Goal: Transaction & Acquisition: Book appointment/travel/reservation

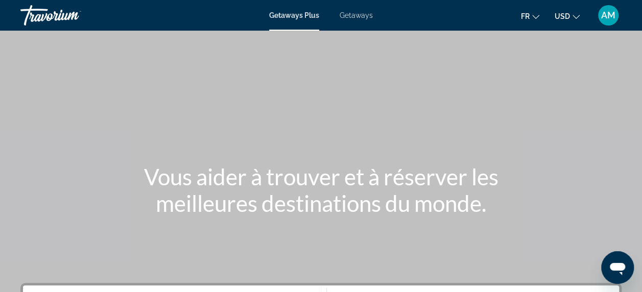
click at [563, 19] on span "USD" at bounding box center [561, 16] width 15 height 8
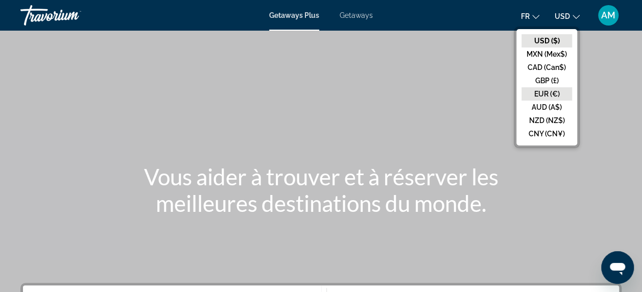
click at [562, 89] on button "EUR (€)" at bounding box center [546, 93] width 51 height 13
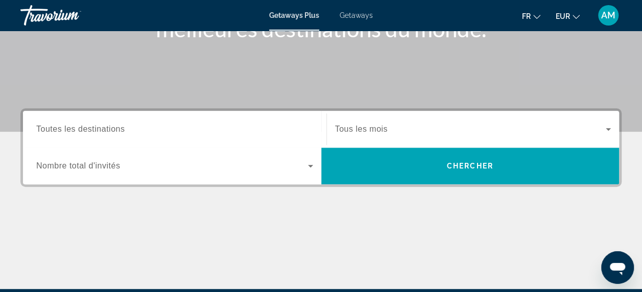
scroll to position [184, 0]
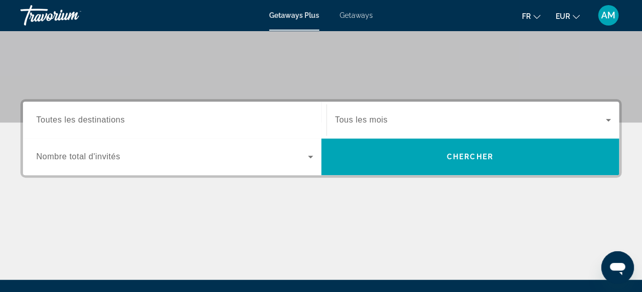
click at [84, 120] on span "Toutes les destinations" at bounding box center [80, 119] width 88 height 9
click at [84, 120] on input "Destination Toutes les destinations" at bounding box center [174, 120] width 277 height 12
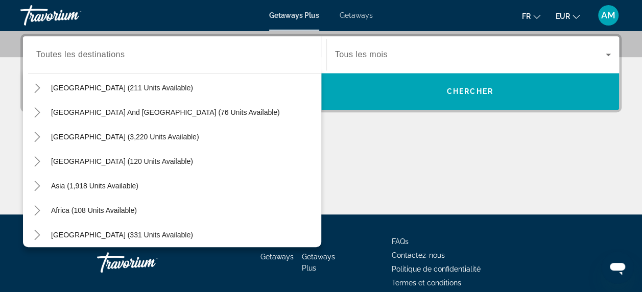
scroll to position [165, 0]
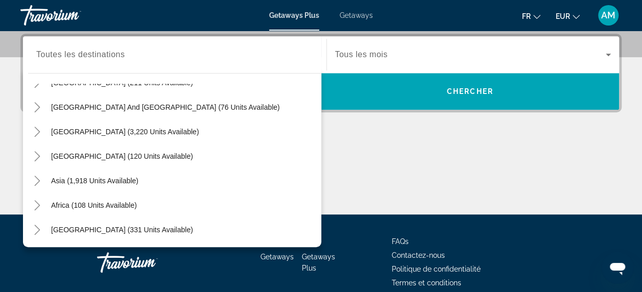
click at [145, 208] on div "Africa (108 units available)" at bounding box center [174, 205] width 293 height 24
click at [129, 206] on span "Africa (108 units available)" at bounding box center [94, 205] width 86 height 8
type input "**********"
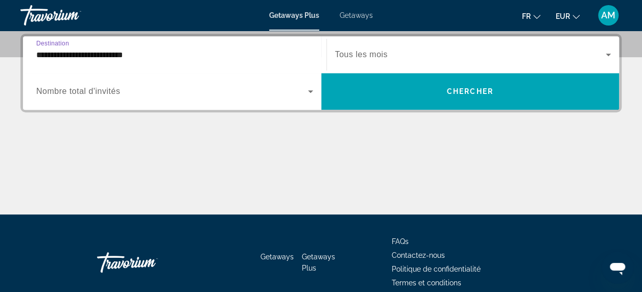
click at [308, 89] on icon "Search widget" at bounding box center [310, 91] width 12 height 12
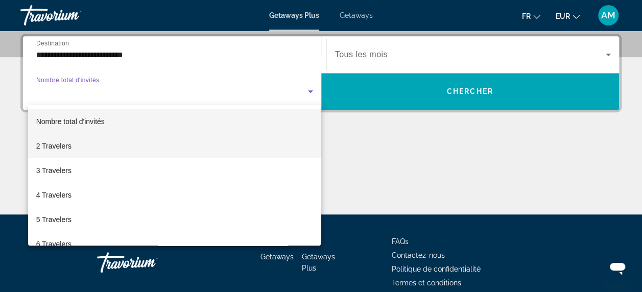
click at [131, 144] on mat-option "2 Travelers" at bounding box center [174, 146] width 293 height 24
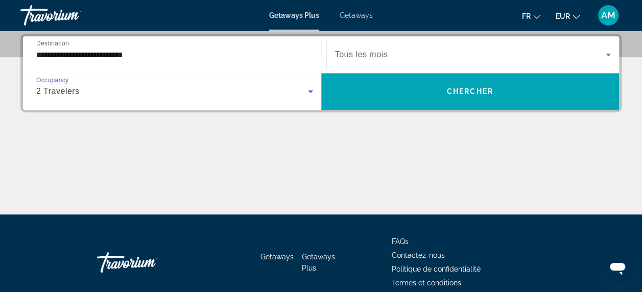
click at [371, 46] on div "Search widget" at bounding box center [473, 54] width 276 height 29
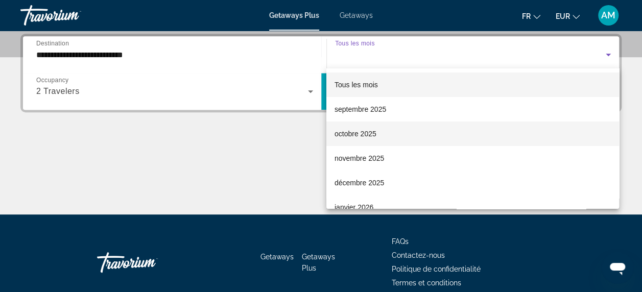
click at [379, 132] on mat-option "octobre 2025" at bounding box center [472, 133] width 292 height 24
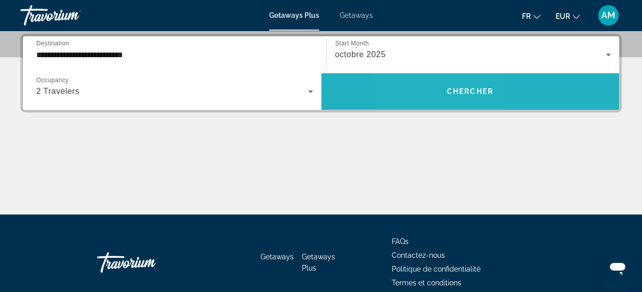
click at [432, 96] on span "Search widget" at bounding box center [470, 91] width 298 height 24
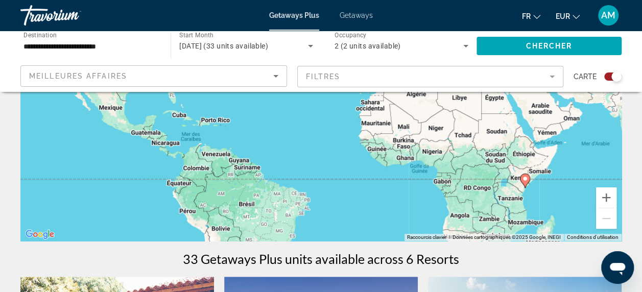
scroll to position [191, 0]
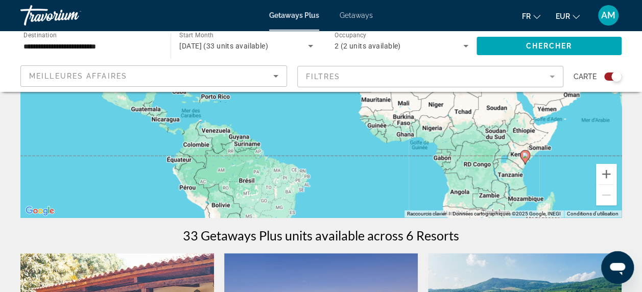
click at [526, 157] on image "Main content" at bounding box center [525, 155] width 6 height 6
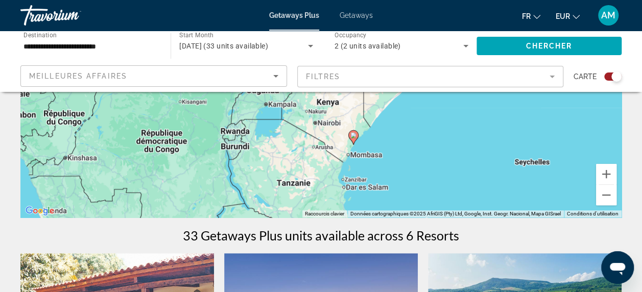
drag, startPoint x: 497, startPoint y: 135, endPoint x: 530, endPoint y: 224, distance: 94.8
click at [353, 140] on icon "Main content" at bounding box center [352, 137] width 9 height 13
type input "**********"
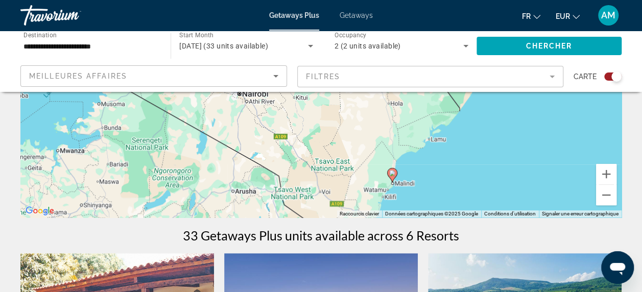
drag, startPoint x: 456, startPoint y: 196, endPoint x: 397, endPoint y: -13, distance: 216.8
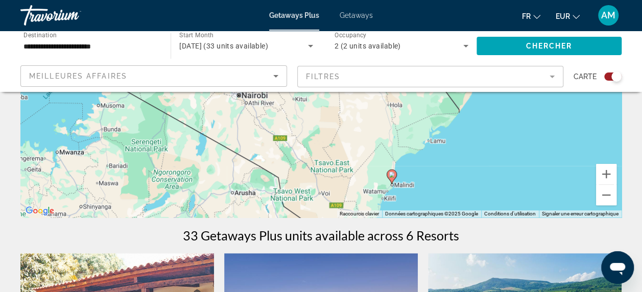
click at [392, 178] on icon "Main content" at bounding box center [390, 176] width 9 height 13
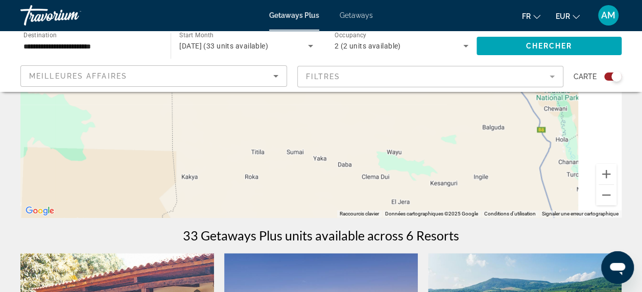
drag, startPoint x: 467, startPoint y: 198, endPoint x: 168, endPoint y: -53, distance: 390.9
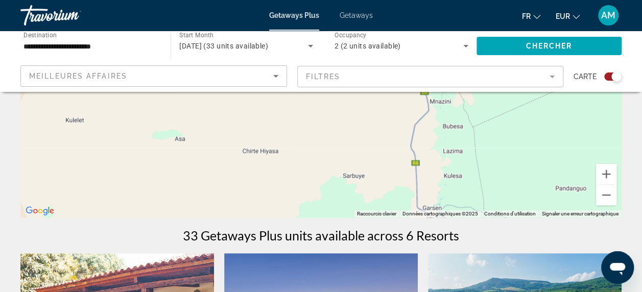
drag, startPoint x: 389, startPoint y: 168, endPoint x: 253, endPoint y: -53, distance: 259.8
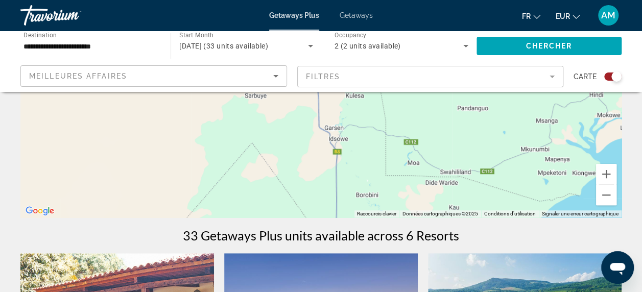
drag, startPoint x: 463, startPoint y: 154, endPoint x: 362, endPoint y: 64, distance: 135.2
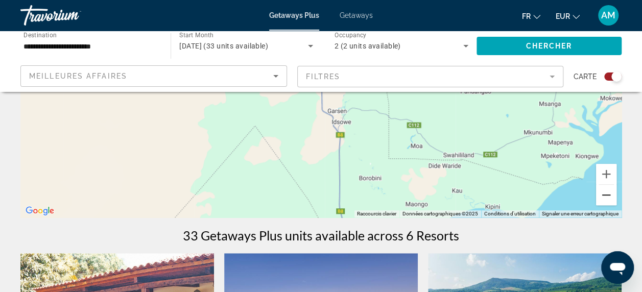
click at [606, 195] on button "Zoom arrière" at bounding box center [606, 195] width 20 height 20
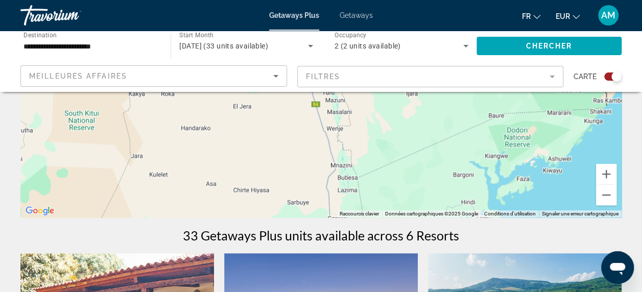
drag, startPoint x: 515, startPoint y: 146, endPoint x: 519, endPoint y: 280, distance: 133.7
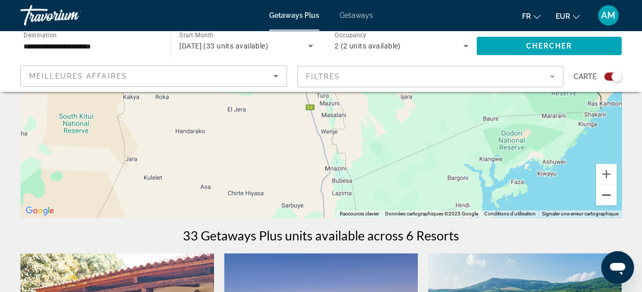
click at [602, 201] on button "Zoom arrière" at bounding box center [606, 195] width 20 height 20
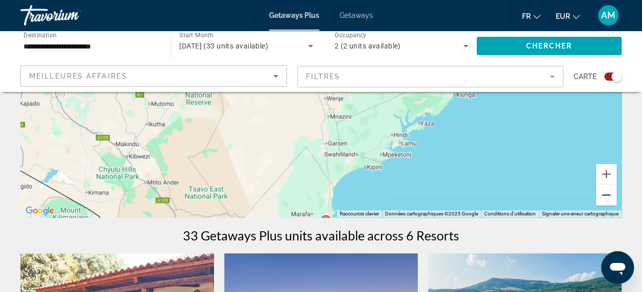
click at [602, 201] on button "Zoom arrière" at bounding box center [606, 195] width 20 height 20
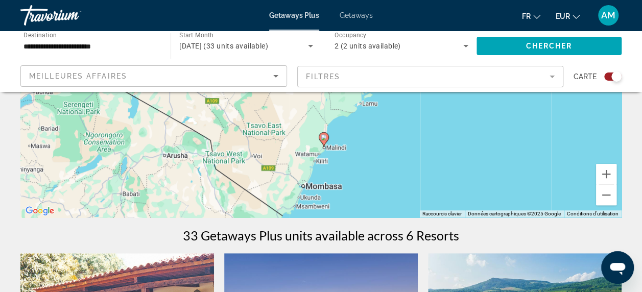
click at [324, 142] on icon "Main content" at bounding box center [322, 139] width 9 height 13
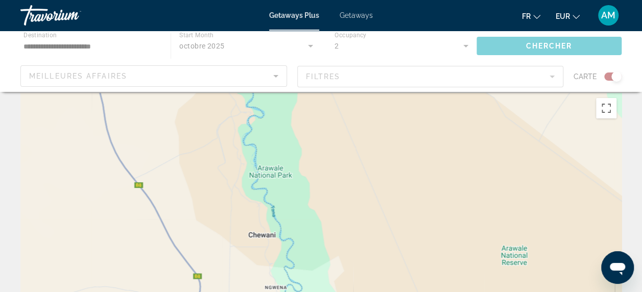
scroll to position [0, 0]
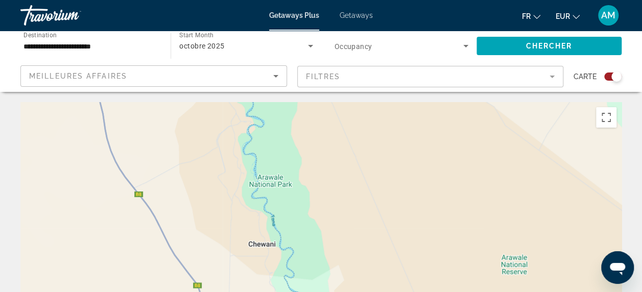
click at [614, 79] on div "Search widget" at bounding box center [616, 76] width 10 height 10
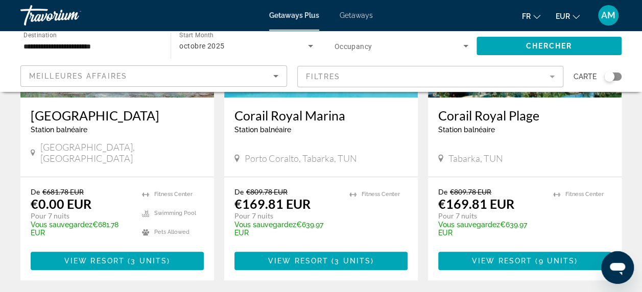
scroll to position [182, 0]
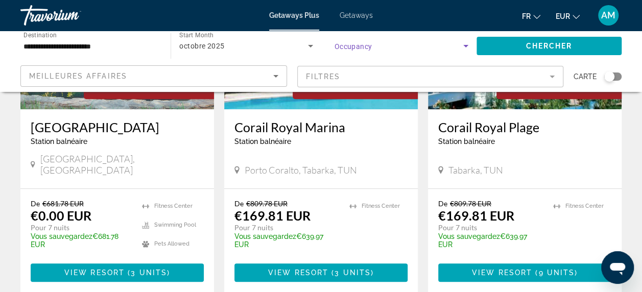
click at [396, 44] on span "Search widget" at bounding box center [398, 46] width 129 height 12
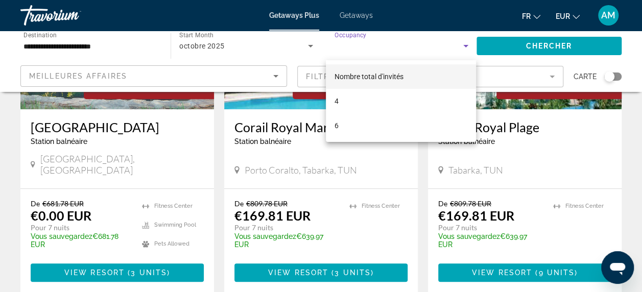
click at [230, 51] on div at bounding box center [321, 146] width 642 height 292
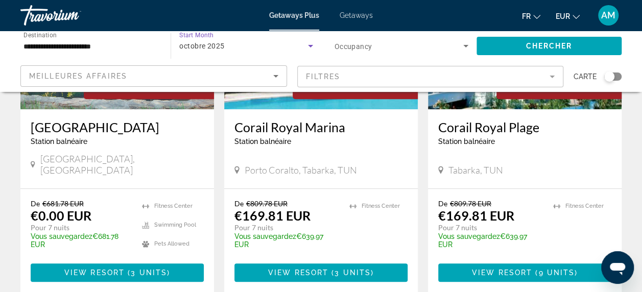
click at [307, 46] on icon "Search widget" at bounding box center [310, 46] width 12 height 12
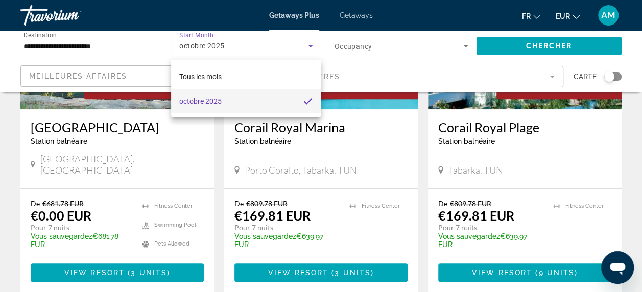
click at [111, 50] on div at bounding box center [321, 146] width 642 height 292
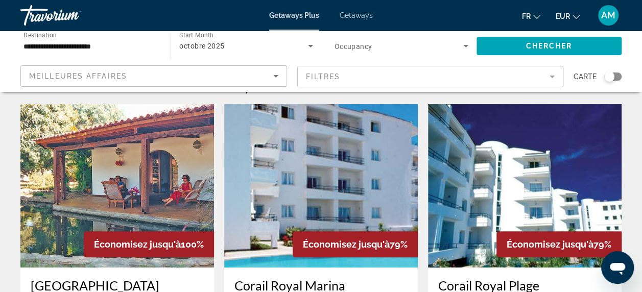
scroll to position [0, 0]
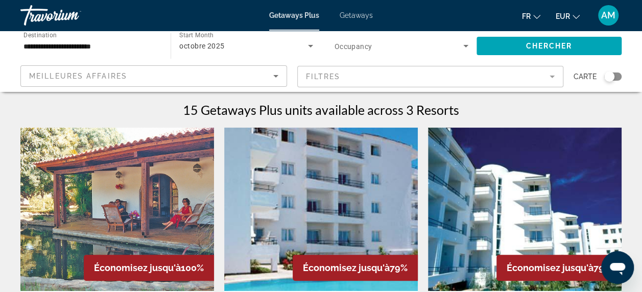
click at [354, 14] on span "Getaways" at bounding box center [355, 15] width 33 height 8
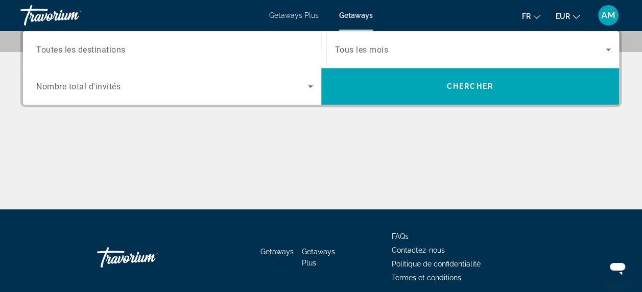
scroll to position [245, 0]
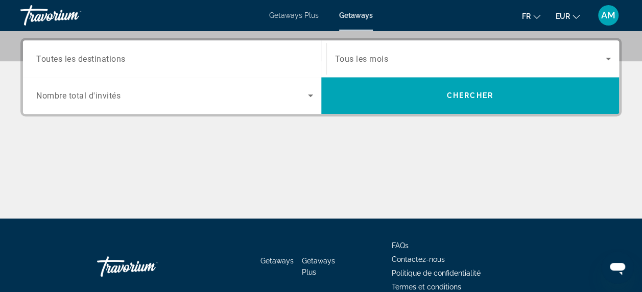
click at [86, 62] on span "Toutes les destinations" at bounding box center [80, 59] width 89 height 10
click at [86, 62] on input "Destination Toutes les destinations" at bounding box center [174, 59] width 277 height 12
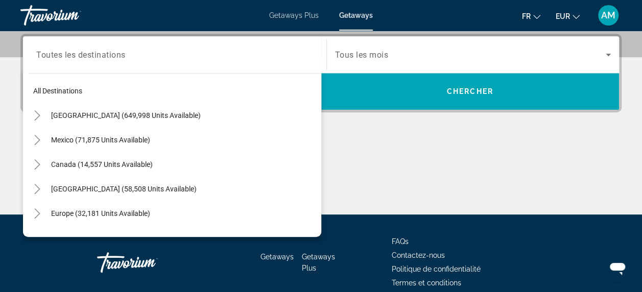
scroll to position [165, 0]
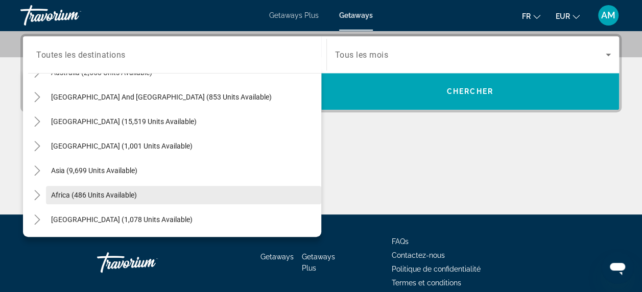
click at [138, 197] on span "Search widget" at bounding box center [183, 195] width 275 height 24
type input "**********"
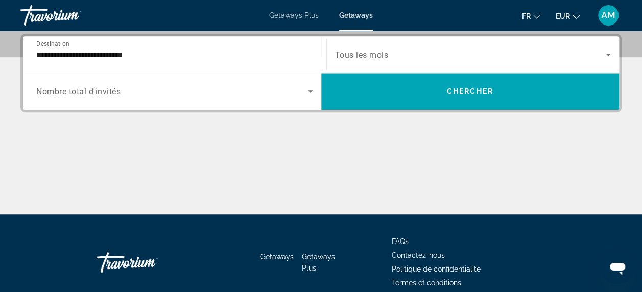
click at [95, 88] on span "Nombre total d'invités" at bounding box center [78, 92] width 84 height 10
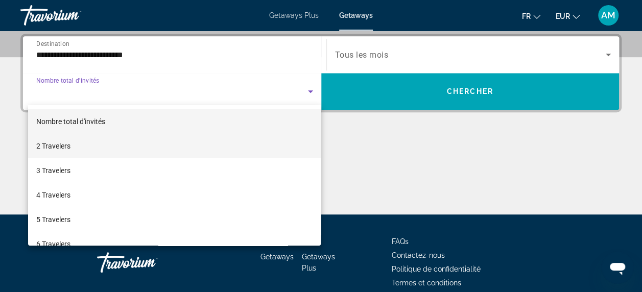
click at [94, 142] on mat-option "2 Travelers" at bounding box center [174, 146] width 293 height 24
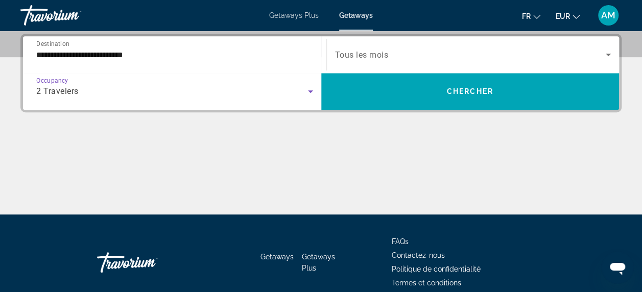
click at [352, 53] on span "Tous les mois" at bounding box center [362, 55] width 54 height 10
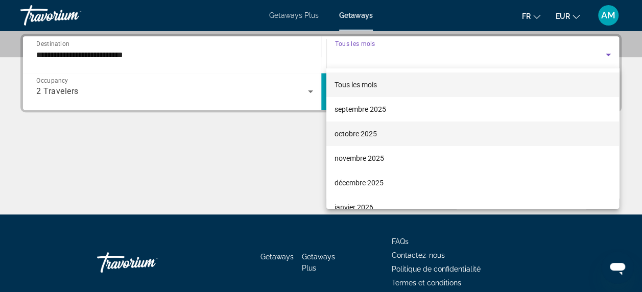
click at [381, 128] on mat-option "octobre 2025" at bounding box center [472, 133] width 292 height 24
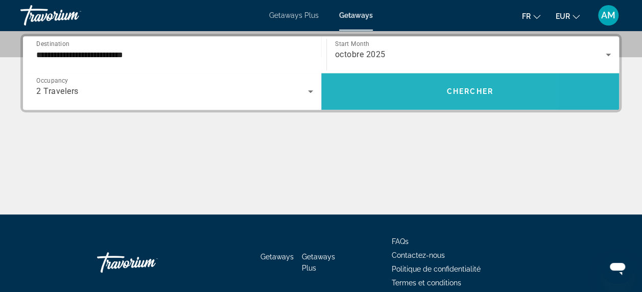
click at [394, 90] on span "Search widget" at bounding box center [470, 91] width 298 height 24
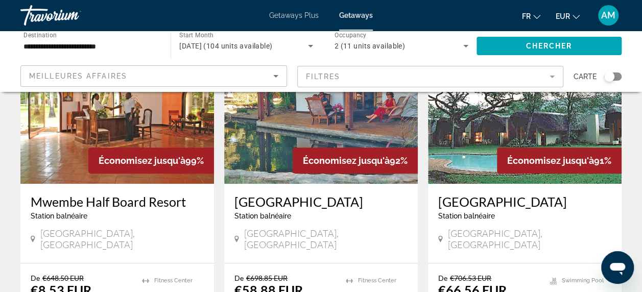
scroll to position [80, 0]
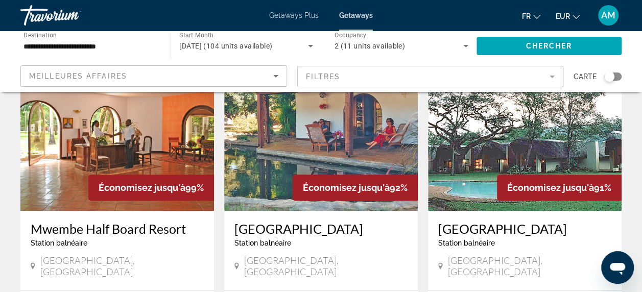
click at [615, 78] on div "Search widget" at bounding box center [612, 76] width 17 height 8
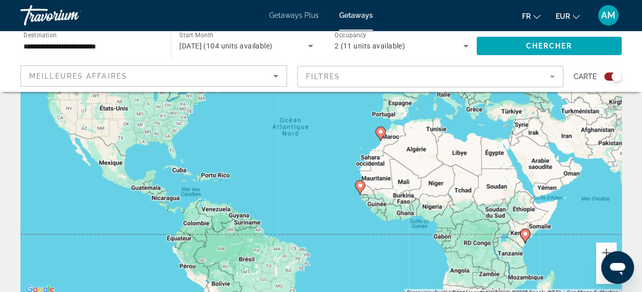
scroll to position [99, 0]
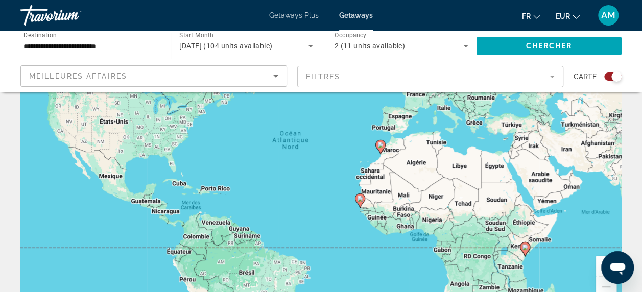
click at [393, 151] on div "Pour activer le glissement avec le clavier, appuyez sur Alt+Entrée. Une fois ce…" at bounding box center [320, 156] width 601 height 306
click at [380, 146] on image "Main content" at bounding box center [380, 145] width 6 height 6
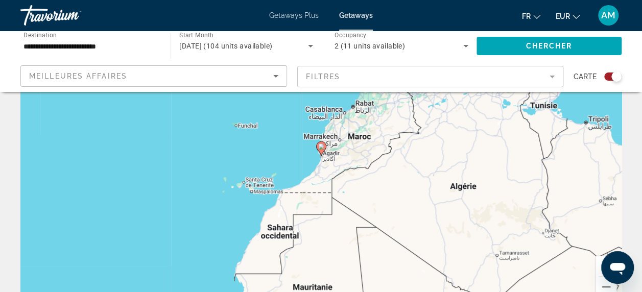
click at [321, 153] on icon "Main content" at bounding box center [320, 148] width 9 height 13
type input "**********"
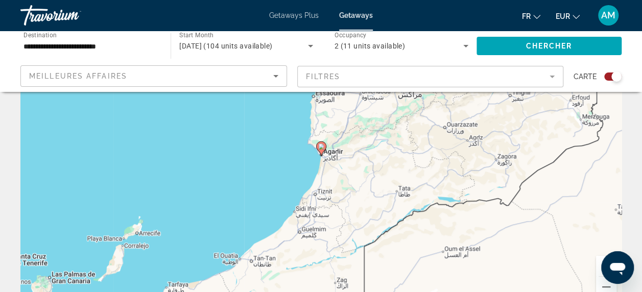
click at [321, 153] on icon "Main content" at bounding box center [320, 148] width 9 height 13
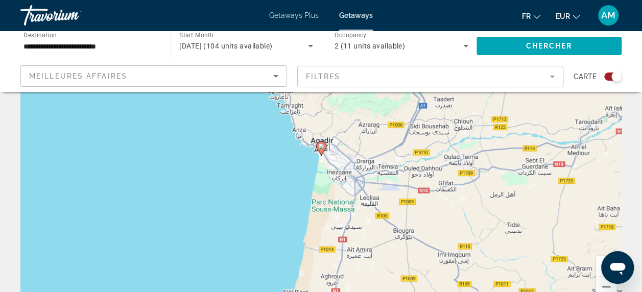
click at [321, 153] on icon "Main content" at bounding box center [320, 148] width 9 height 13
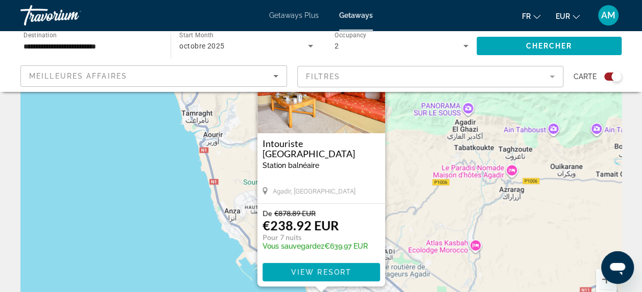
scroll to position [90, 0]
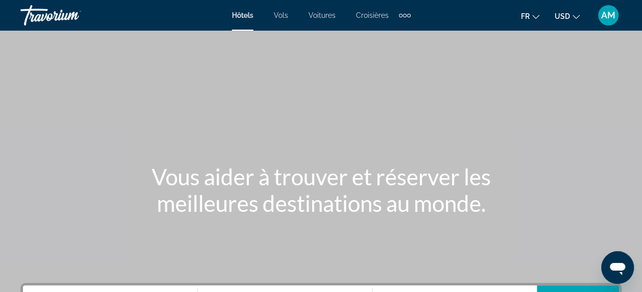
click at [561, 10] on button "USD USD ($) MXN (Mex$) CAD (Can$) GBP (£) EUR (€) AUD (A$) NZD (NZ$) CNY (CN¥)" at bounding box center [566, 16] width 25 height 15
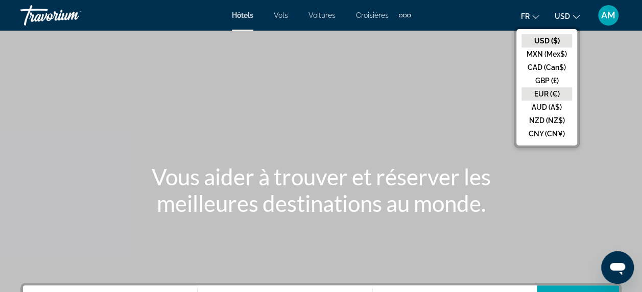
click at [559, 94] on button "EUR (€)" at bounding box center [546, 93] width 51 height 13
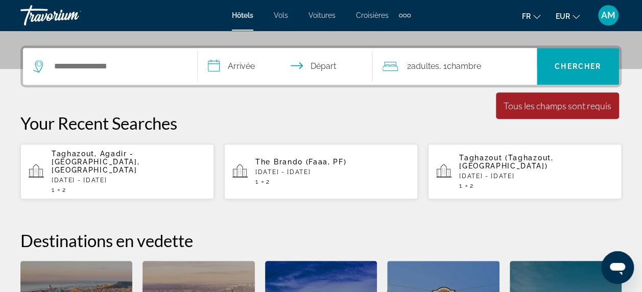
scroll to position [246, 0]
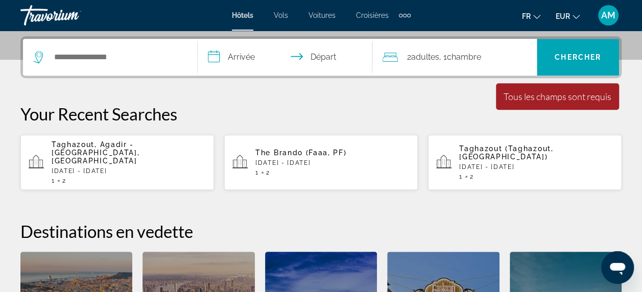
click at [139, 154] on span "Taghazout, Agadir - [GEOGRAPHIC_DATA], [GEOGRAPHIC_DATA]" at bounding box center [96, 152] width 88 height 24
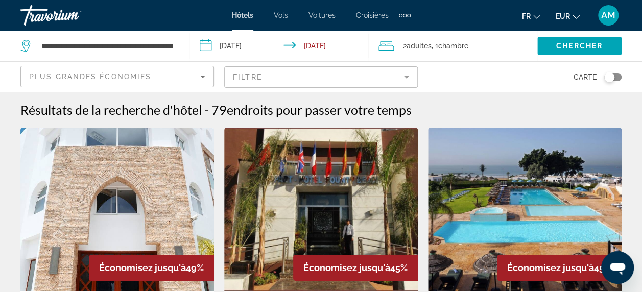
click at [613, 75] on div "Toggle map" at bounding box center [612, 77] width 17 height 8
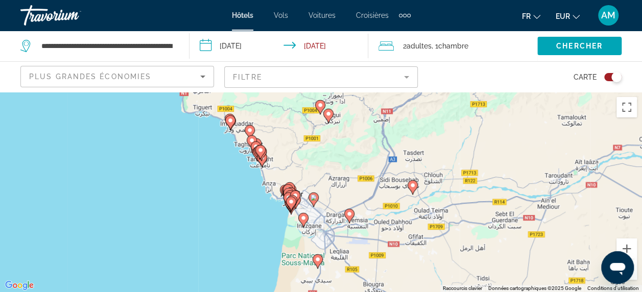
click at [632, 277] on button "Zoom arrière" at bounding box center [626, 269] width 20 height 20
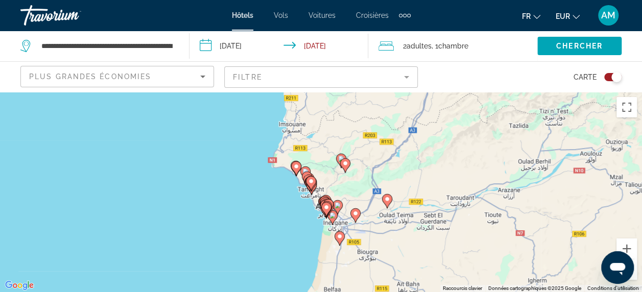
drag, startPoint x: 330, startPoint y: 174, endPoint x: 351, endPoint y: 189, distance: 26.6
click at [351, 189] on div "Pour activer le glissement avec le clavier, appuyez sur Alt+Entrée. Une fois ce…" at bounding box center [321, 192] width 642 height 200
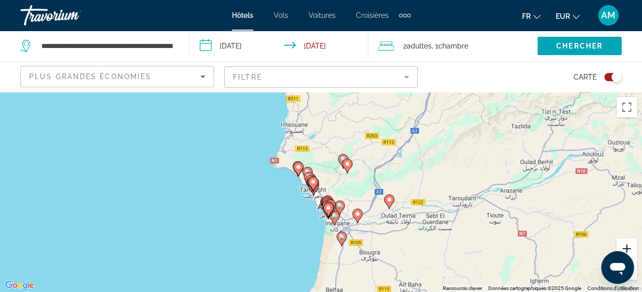
click at [627, 251] on button "Zoom avant" at bounding box center [626, 248] width 20 height 20
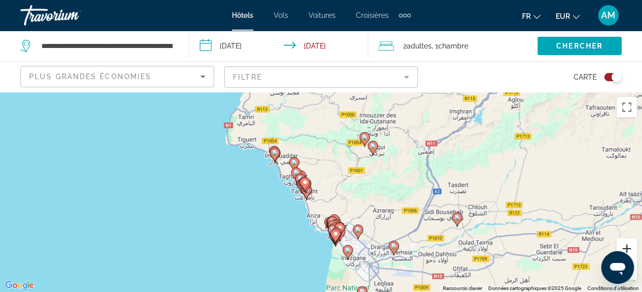
click at [627, 251] on button "Zoom avant" at bounding box center [626, 248] width 20 height 20
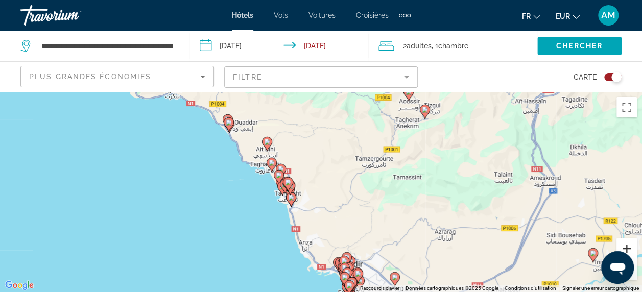
click at [627, 251] on button "Zoom avant" at bounding box center [626, 248] width 20 height 20
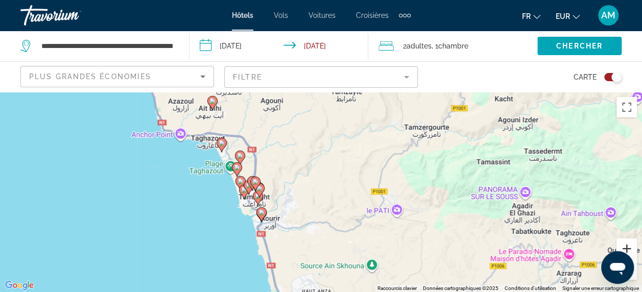
click at [627, 251] on button "Zoom avant" at bounding box center [626, 248] width 20 height 20
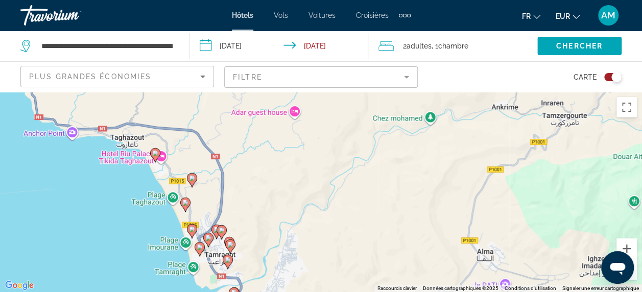
drag, startPoint x: 184, startPoint y: 155, endPoint x: 220, endPoint y: 211, distance: 67.5
click at [220, 211] on div "Pour activer le glissement avec le clavier, appuyez sur Alt+Entrée. Une fois ce…" at bounding box center [321, 192] width 642 height 200
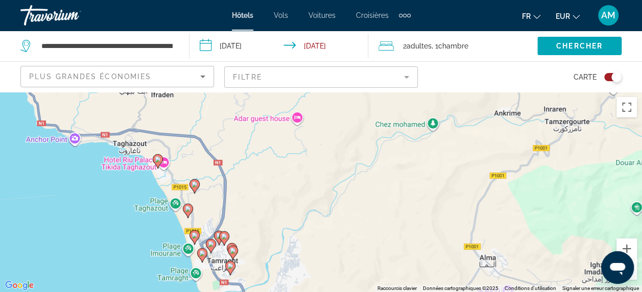
click at [157, 163] on icon "Main content" at bounding box center [157, 161] width 9 height 13
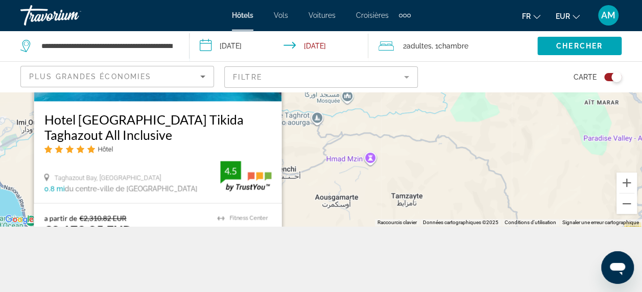
scroll to position [69, 0]
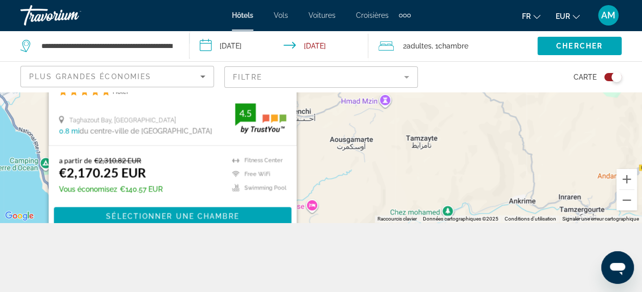
drag, startPoint x: 298, startPoint y: 157, endPoint x: 319, endPoint y: 109, distance: 52.5
click at [319, 109] on div "Pour activer le glissement avec le clavier, appuyez sur Alt+Entrée. Une fois ce…" at bounding box center [321, 122] width 642 height 200
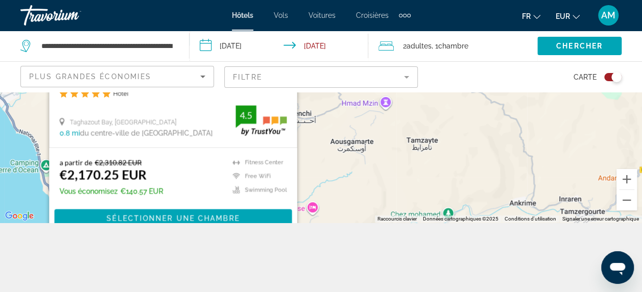
click at [320, 150] on div "Pour activer le glissement avec le clavier, appuyez sur Alt+Entrée. Une fois ce…" at bounding box center [321, 122] width 642 height 200
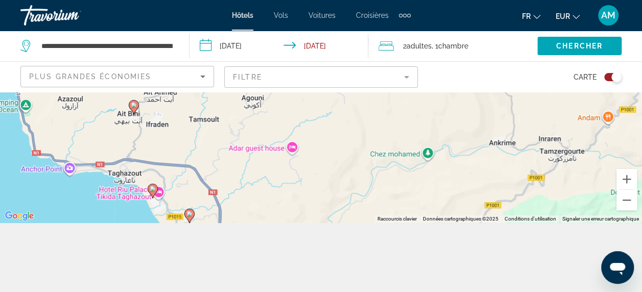
drag, startPoint x: 179, startPoint y: 192, endPoint x: 155, endPoint y: 129, distance: 67.5
click at [155, 129] on div "Pour activer le glissement avec le clavier, appuyez sur Alt+Entrée. Une fois ce…" at bounding box center [321, 122] width 642 height 200
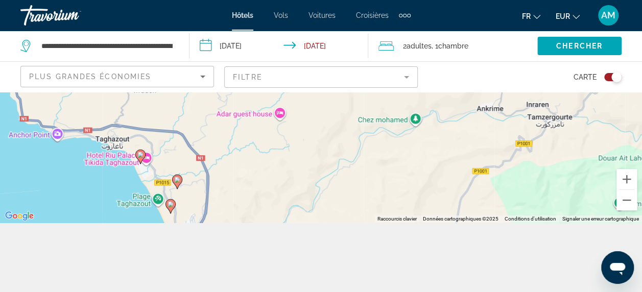
drag, startPoint x: 155, startPoint y: 129, endPoint x: 145, endPoint y: 94, distance: 36.2
click at [145, 94] on div "Pour activer le glissement avec le clavier, appuyez sur Alt+Entrée. Une fois ce…" at bounding box center [321, 122] width 642 height 200
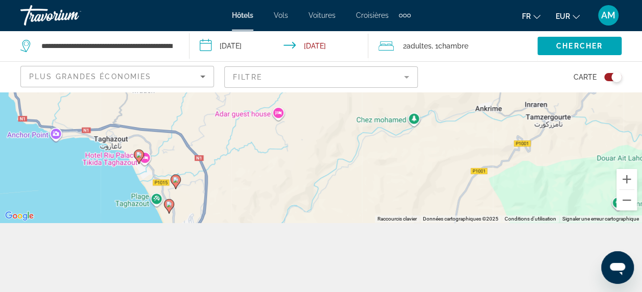
click at [175, 184] on icon "Main content" at bounding box center [174, 181] width 9 height 13
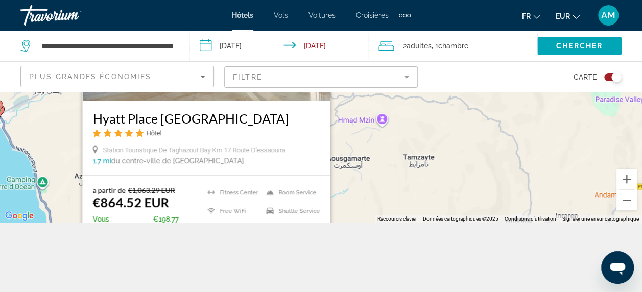
drag, startPoint x: 310, startPoint y: 147, endPoint x: 341, endPoint y: 146, distance: 31.1
click at [341, 146] on div "Pour activer le glissement avec le clavier, appuyez sur Alt+Entrée. Une fois ce…" at bounding box center [321, 122] width 642 height 200
click at [405, 182] on div "Pour activer le glissement avec le clavier, appuyez sur Alt+Entrée. Une fois ce…" at bounding box center [321, 122] width 642 height 200
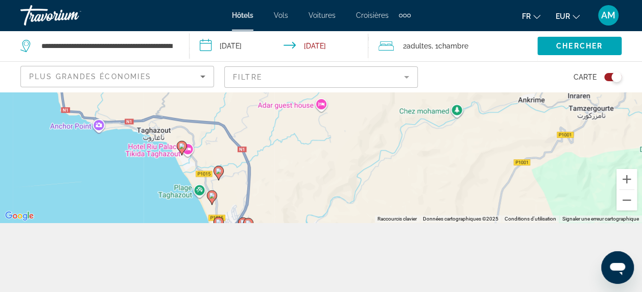
drag, startPoint x: 196, startPoint y: 196, endPoint x: 209, endPoint y: 77, distance: 119.6
click at [209, 77] on div "**********" at bounding box center [321, 168] width 642 height 292
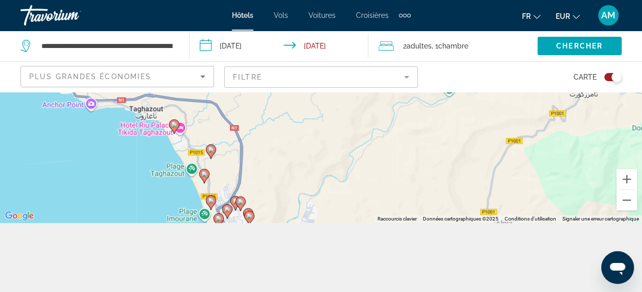
drag, startPoint x: 291, startPoint y: 201, endPoint x: 277, endPoint y: 154, distance: 49.1
click at [277, 154] on div "Pour activer le glissement avec le clavier, appuyez sur Alt+Entrée. Une fois ce…" at bounding box center [321, 122] width 642 height 200
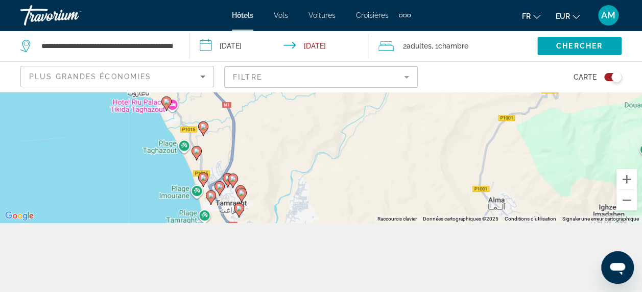
click at [197, 154] on icon "Main content" at bounding box center [195, 152] width 9 height 13
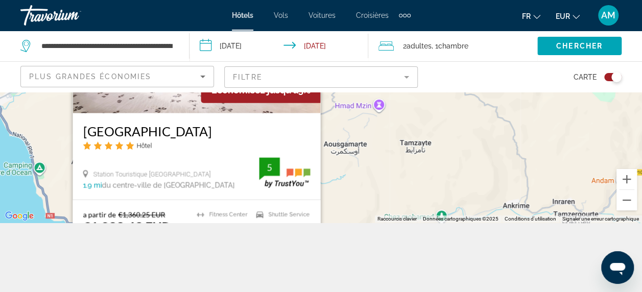
click at [355, 184] on div "Pour activer le glissement avec le clavier, appuyez sur Alt+Entrée. Une fois ce…" at bounding box center [321, 122] width 642 height 200
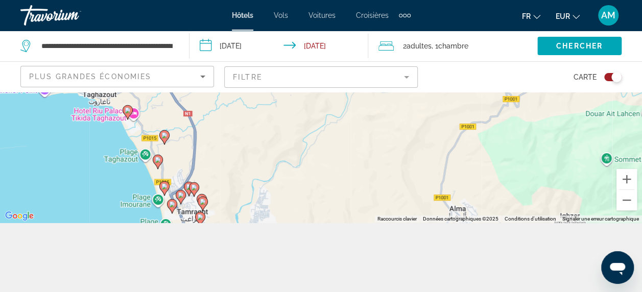
drag, startPoint x: 352, startPoint y: 188, endPoint x: 315, endPoint y: 45, distance: 147.4
click at [315, 45] on div "**********" at bounding box center [321, 168] width 642 height 292
click at [163, 188] on image "Main content" at bounding box center [164, 186] width 6 height 6
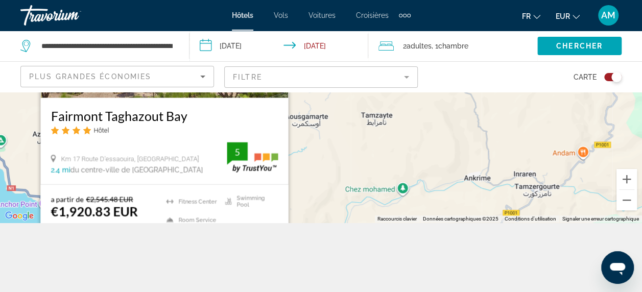
click at [309, 197] on div "Pour activer le glissement avec le clavier, appuyez sur Alt+Entrée. Une fois ce…" at bounding box center [321, 122] width 642 height 200
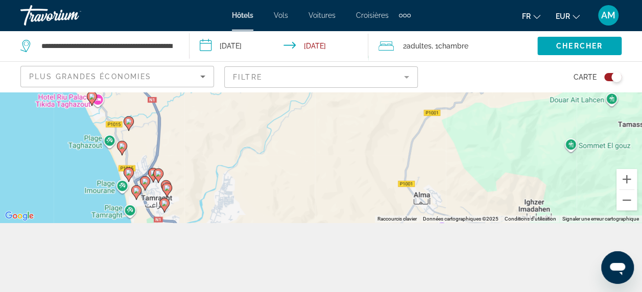
drag, startPoint x: 302, startPoint y: 204, endPoint x: 265, endPoint y: 76, distance: 133.8
click at [265, 76] on div "**********" at bounding box center [321, 168] width 642 height 292
click at [152, 170] on icon "Main content" at bounding box center [152, 174] width 9 height 13
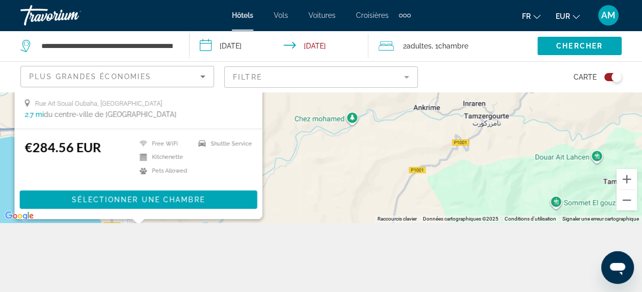
drag, startPoint x: 288, startPoint y: 174, endPoint x: 270, endPoint y: 119, distance: 57.0
click at [270, 119] on div "Pour activer le glissement avec le clavier, appuyez sur Alt+Entrée. Une fois ce…" at bounding box center [321, 122] width 642 height 200
click at [276, 180] on div "Pour activer le glissement avec le clavier, appuyez sur Alt+Entrée. Une fois ce…" at bounding box center [321, 122] width 642 height 200
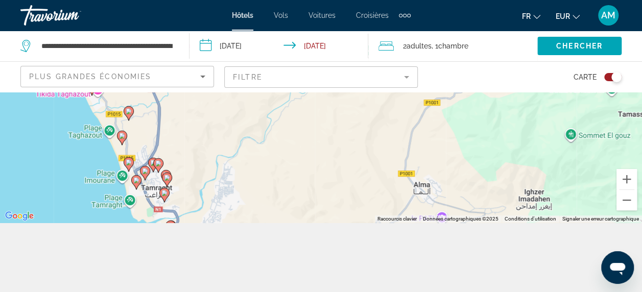
drag, startPoint x: 187, startPoint y: 195, endPoint x: 203, endPoint y: 127, distance: 70.8
click at [203, 127] on div "Pour activer le glissement avec le clavier, appuyez sur Alt+Entrée. Une fois ce…" at bounding box center [321, 122] width 642 height 200
click at [138, 184] on icon "Main content" at bounding box center [136, 182] width 9 height 13
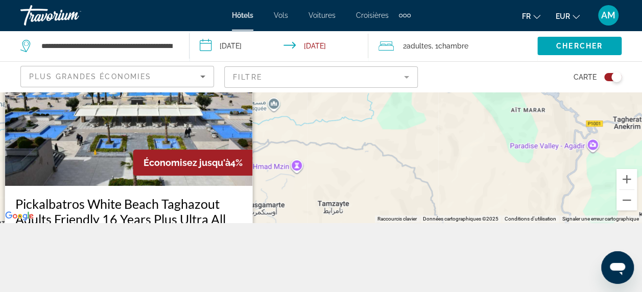
drag, startPoint x: 286, startPoint y: 205, endPoint x: 374, endPoint y: 242, distance: 95.4
click at [374, 242] on div "**********" at bounding box center [321, 168] width 642 height 292
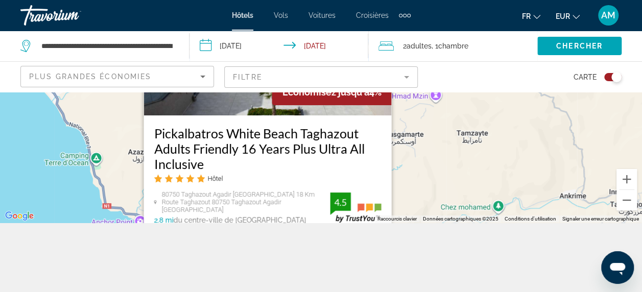
click at [409, 75] on mat-form-field "Filtre" at bounding box center [320, 76] width 193 height 21
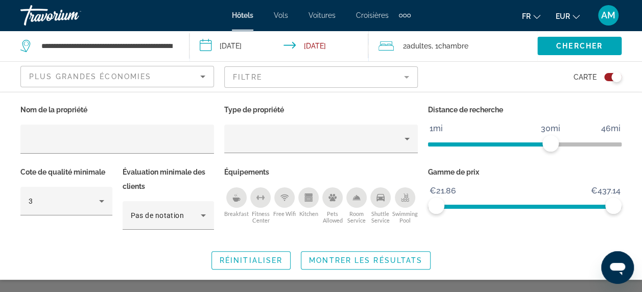
click at [236, 199] on icon "Breakfast" at bounding box center [237, 200] width 8 height 4
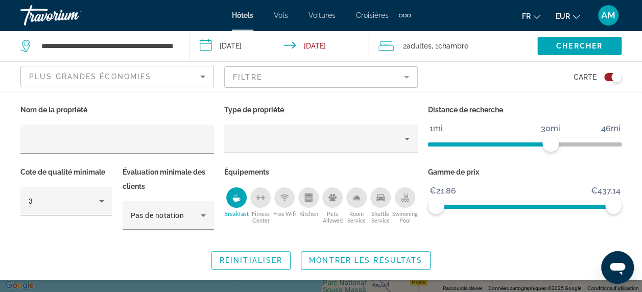
click at [260, 200] on icon "Fitness Center" at bounding box center [260, 197] width 8 height 8
click at [407, 200] on icon "Swimming Pool" at bounding box center [405, 197] width 8 height 8
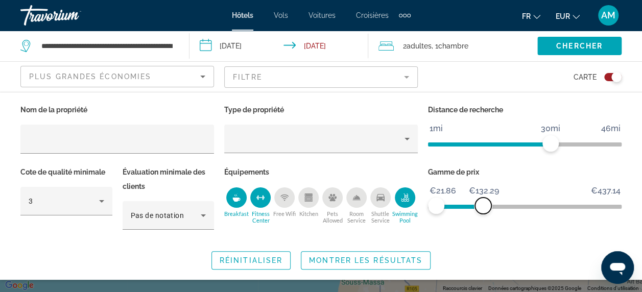
drag, startPoint x: 619, startPoint y: 200, endPoint x: 483, endPoint y: 217, distance: 136.8
click at [483, 217] on div "Gamme de prix €21.86 €437.14 €21.86 €132.29" at bounding box center [525, 203] width 204 height 76
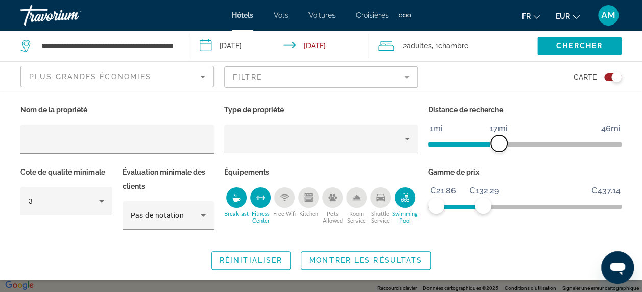
drag, startPoint x: 546, startPoint y: 141, endPoint x: 498, endPoint y: 146, distance: 48.2
click at [498, 146] on span "ngx-slider" at bounding box center [498, 143] width 16 height 16
click at [384, 256] on span "Montrer les résultats" at bounding box center [365, 260] width 113 height 8
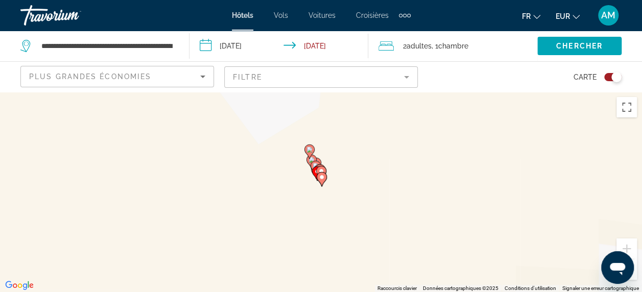
click at [611, 77] on div "Toggle map" at bounding box center [616, 77] width 10 height 10
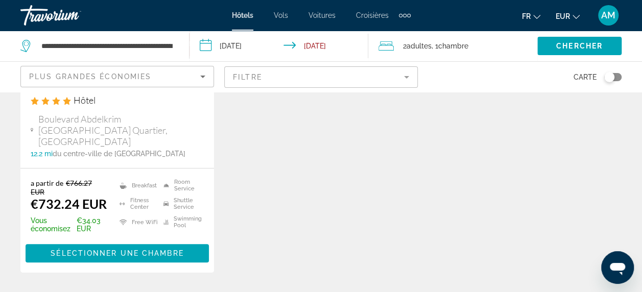
scroll to position [223, 0]
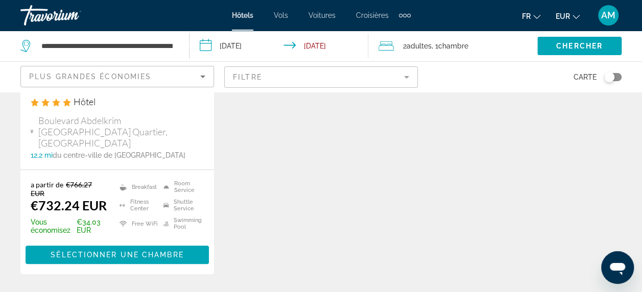
click at [405, 75] on mat-form-field "Filtre" at bounding box center [320, 76] width 193 height 21
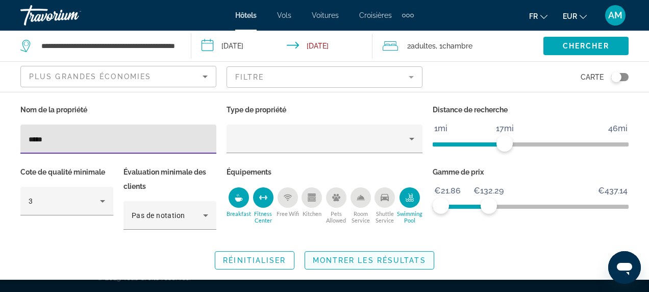
type input "*****"
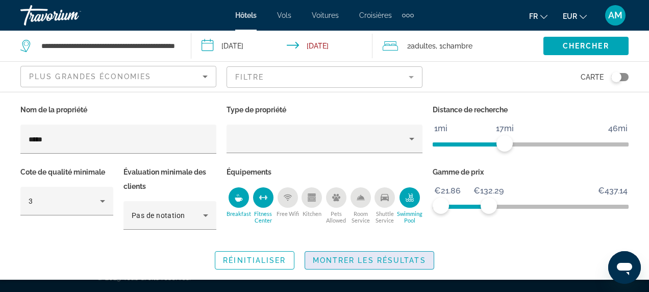
click at [352, 266] on span "Search widget" at bounding box center [369, 260] width 129 height 24
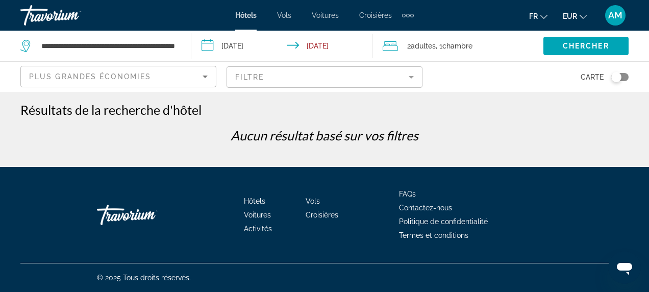
click at [407, 79] on mat-form-field "Filtre" at bounding box center [325, 76] width 196 height 21
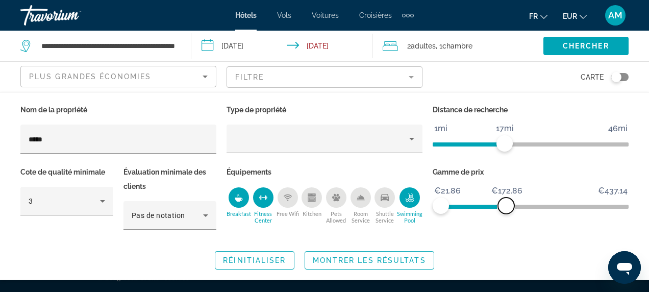
drag, startPoint x: 487, startPoint y: 198, endPoint x: 508, endPoint y: 217, distance: 28.9
click at [508, 217] on div "Gamme de prix €21.86 €437.14 €21.86 €172.86" at bounding box center [531, 203] width 206 height 76
click at [404, 202] on div "Swimming Pool" at bounding box center [410, 197] width 20 height 20
click at [260, 204] on div "Fitness Center" at bounding box center [263, 197] width 20 height 20
click at [237, 196] on icon "Breakfast" at bounding box center [239, 197] width 8 height 8
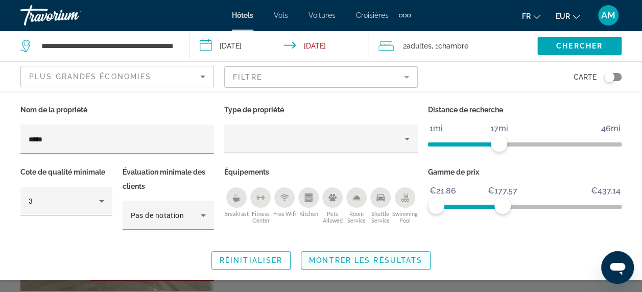
click at [344, 256] on span "Montrer les résultats" at bounding box center [365, 260] width 113 height 8
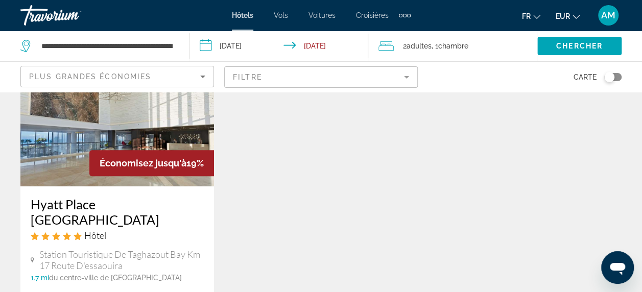
scroll to position [106, 0]
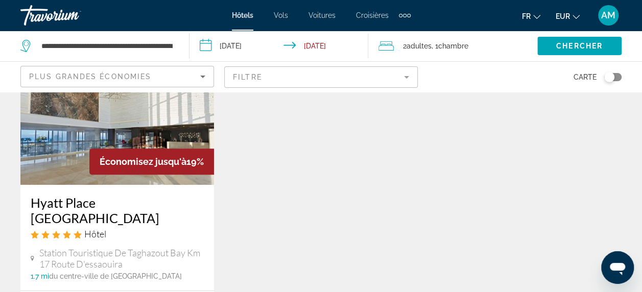
click at [162, 105] on img "Main content" at bounding box center [116, 102] width 193 height 163
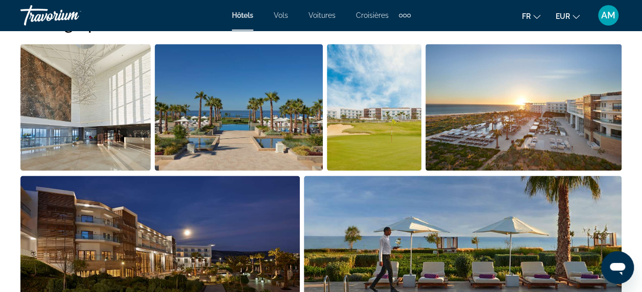
scroll to position [707, 0]
